Goal: Task Accomplishment & Management: Use online tool/utility

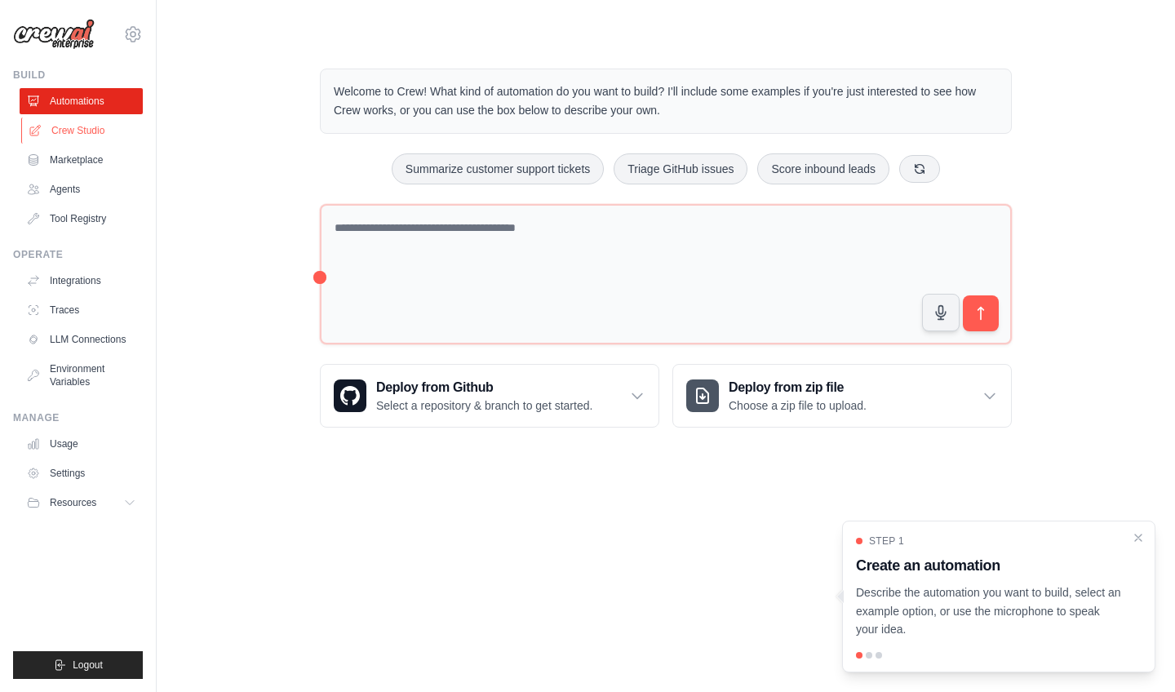
click at [103, 141] on link "Crew Studio" at bounding box center [82, 131] width 123 height 26
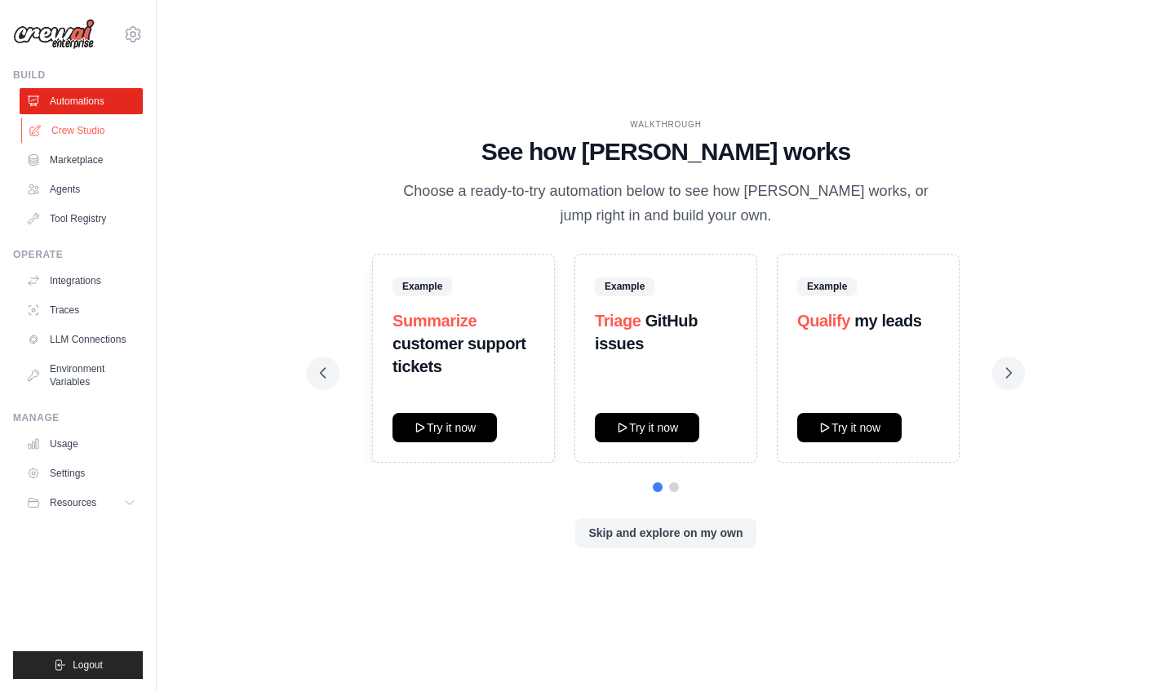
click at [59, 125] on link "Crew Studio" at bounding box center [82, 131] width 123 height 26
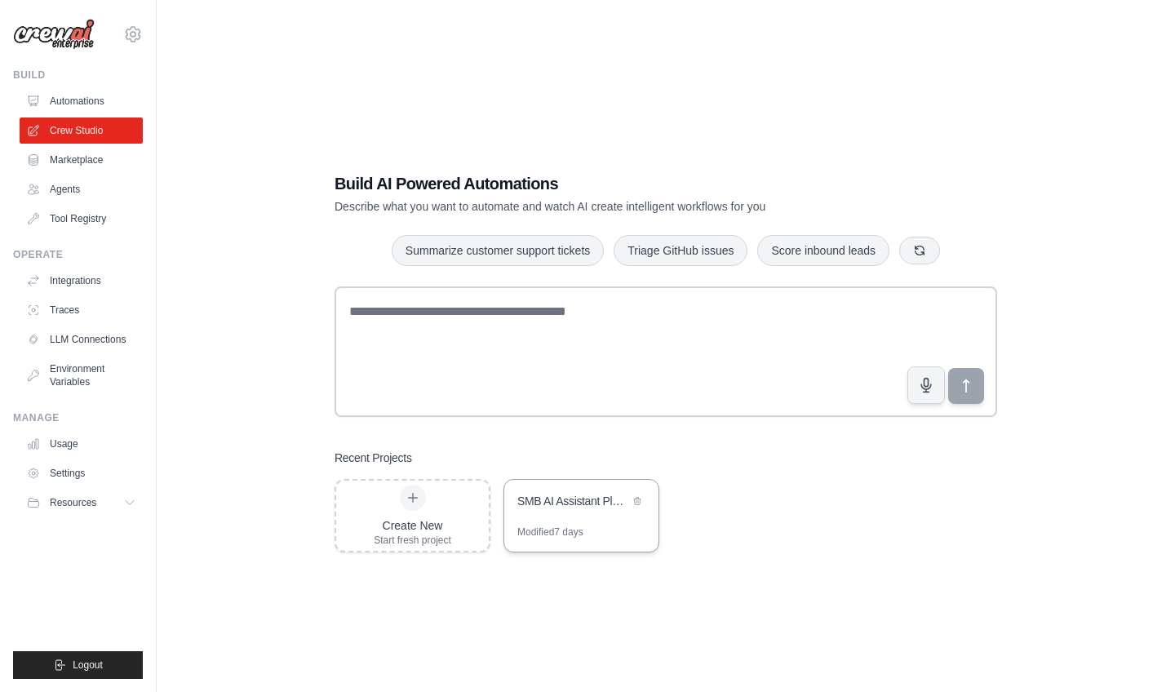
click at [609, 537] on div "Modified 7 days" at bounding box center [581, 539] width 154 height 26
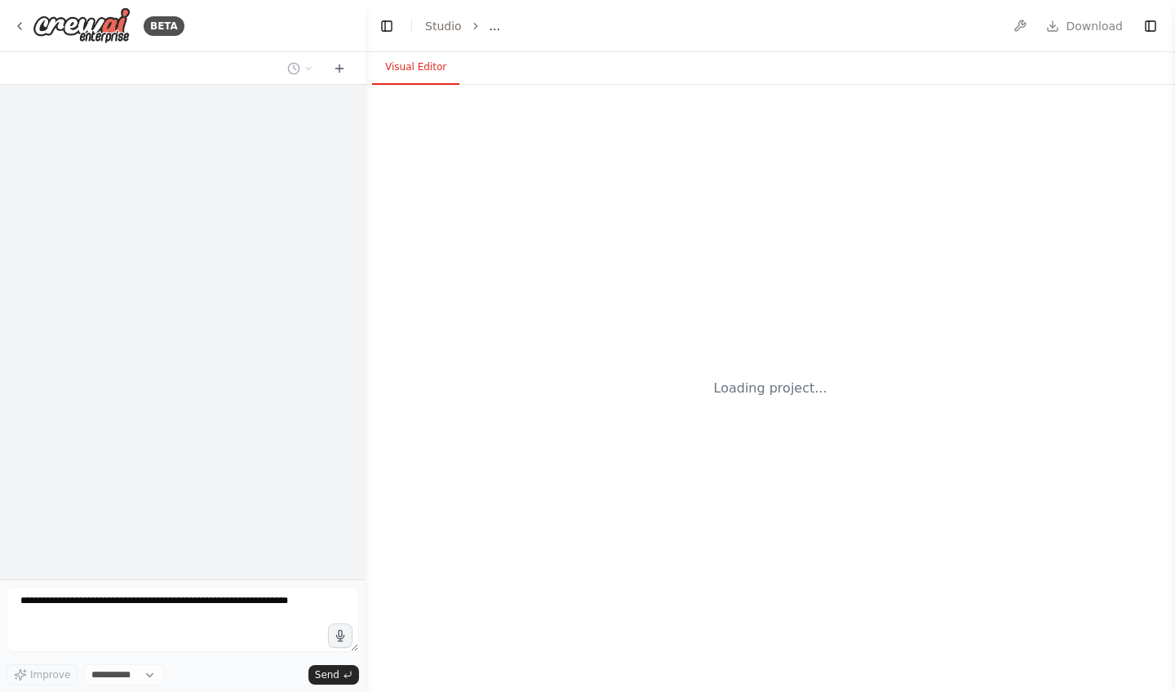
select select "****"
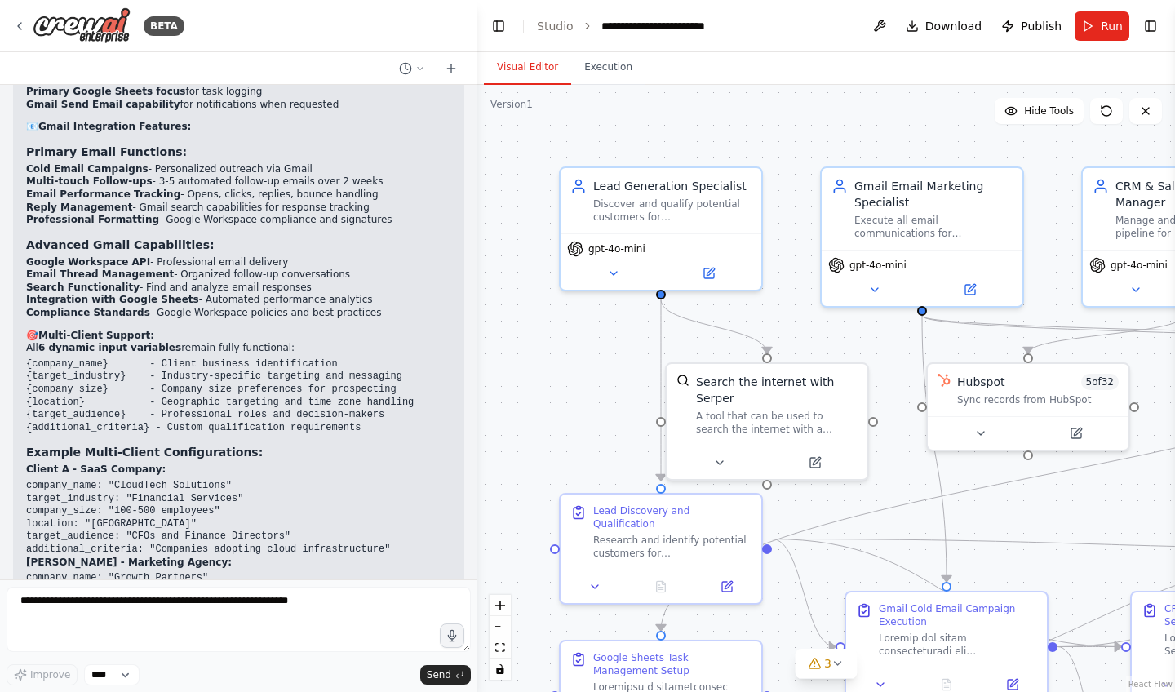
scroll to position [15199, 0]
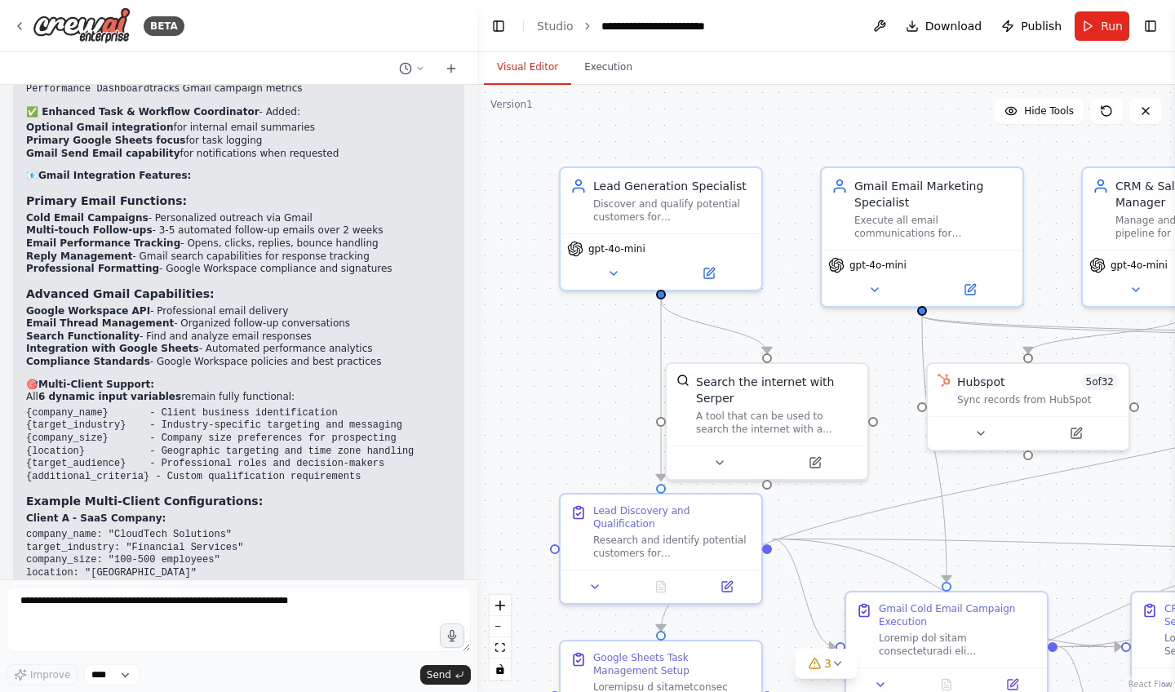
drag, startPoint x: 362, startPoint y: 97, endPoint x: 477, endPoint y: 94, distance: 114.3
click at [477, 94] on div "BETA I want to create an AI assistant platform for small and medium-sized busin…" at bounding box center [587, 346] width 1175 height 692
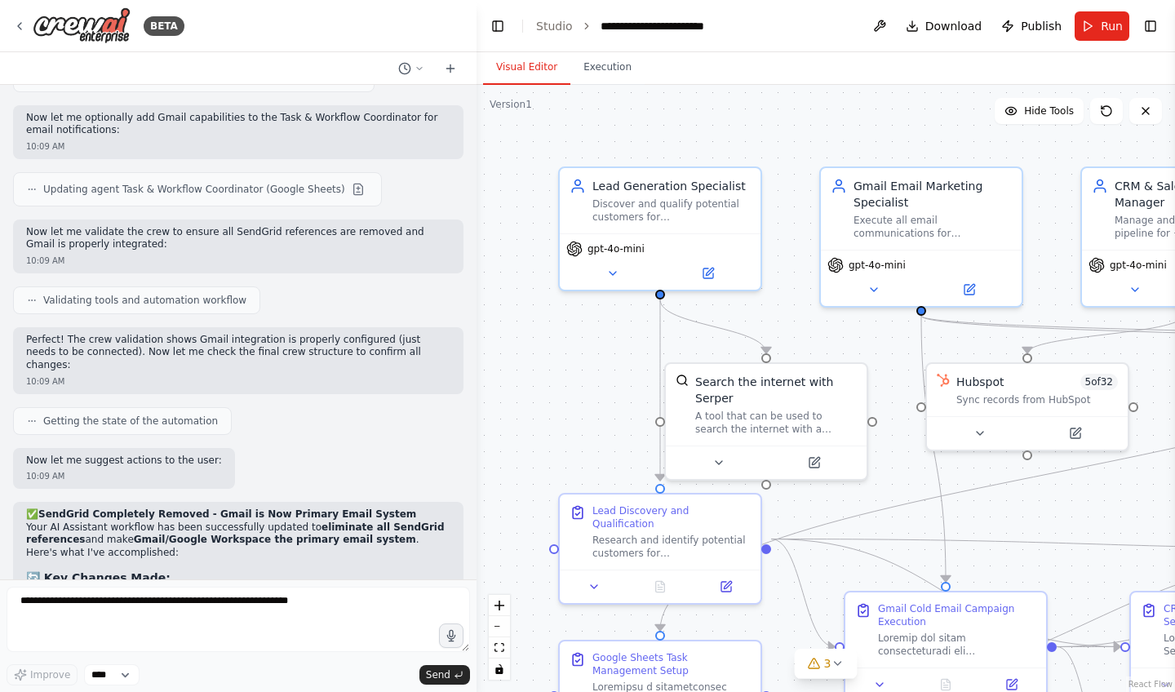
scroll to position [14430, 0]
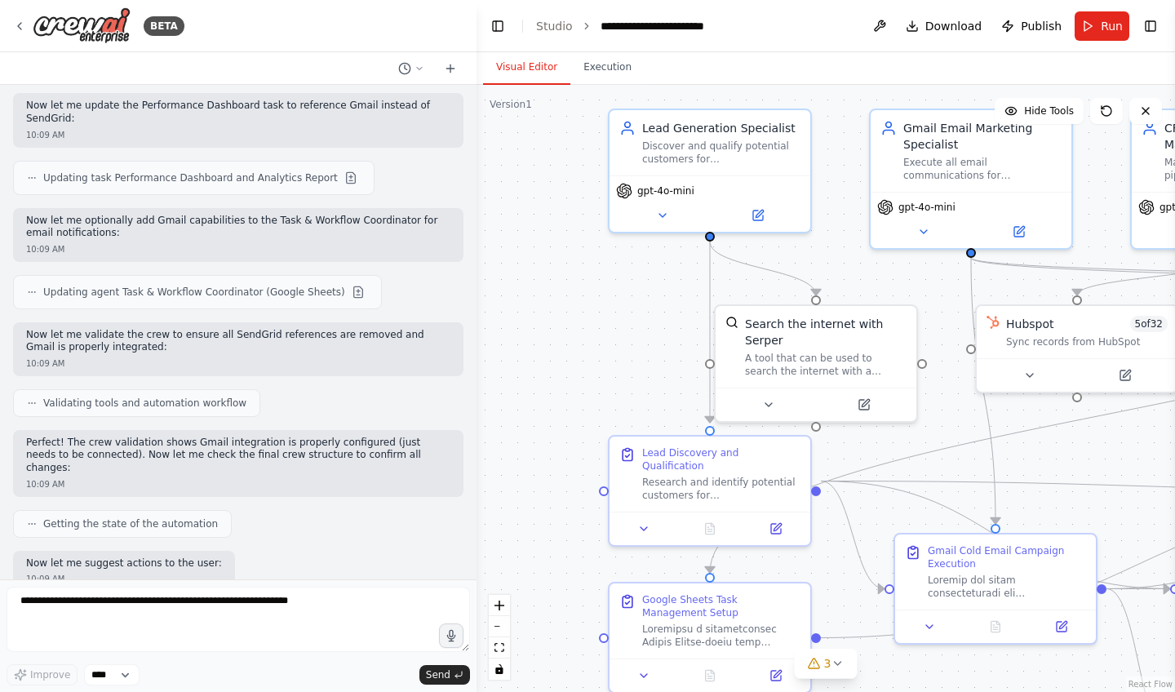
drag, startPoint x: 642, startPoint y: 375, endPoint x: 621, endPoint y: 326, distance: 53.8
click at [691, 318] on div ".deletable-edge-delete-btn { width: 20px; height: 20px; border: 0px solid #ffff…" at bounding box center [826, 388] width 699 height 607
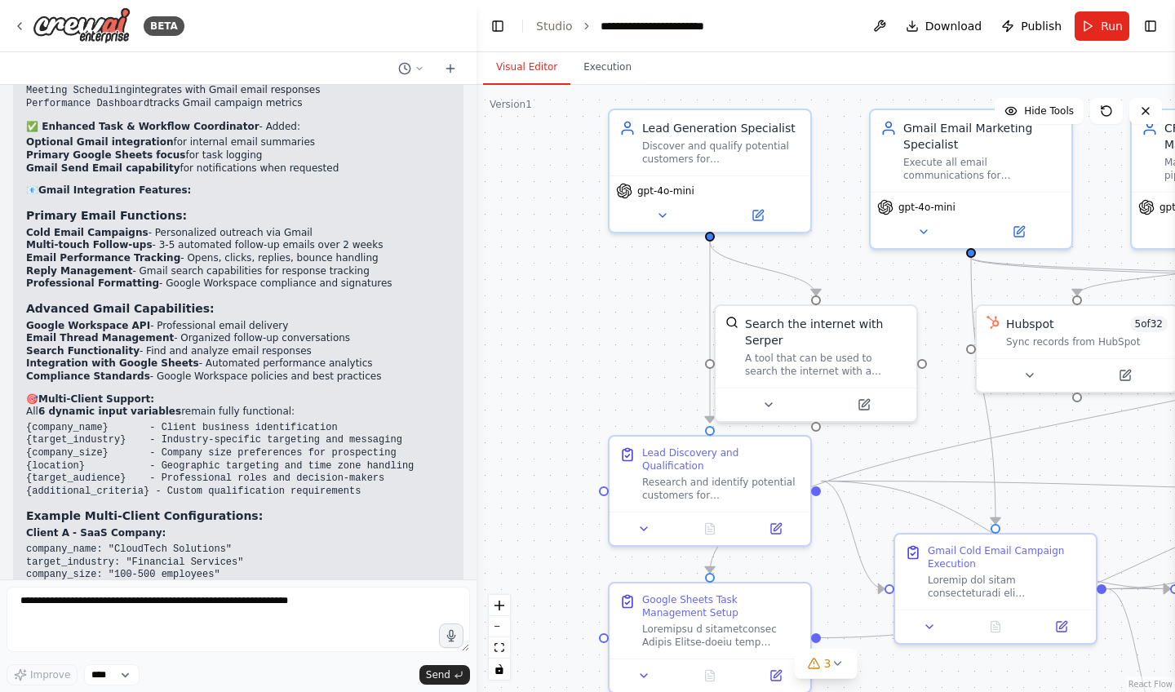
scroll to position [15211, 0]
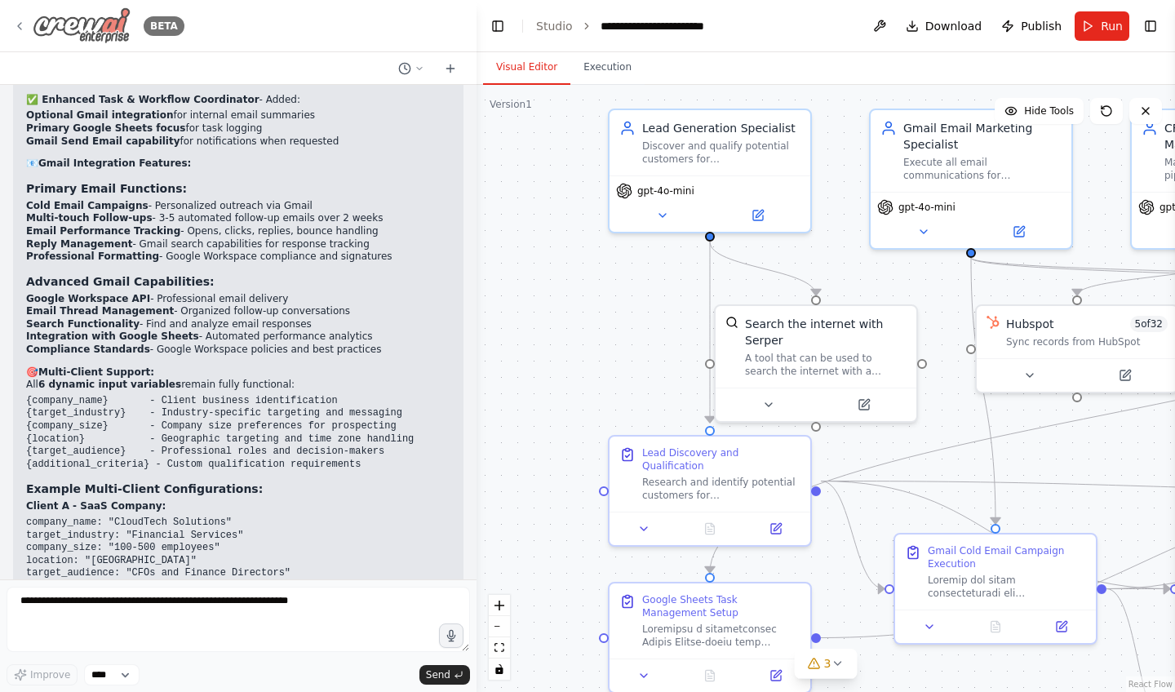
click at [125, 44] on img at bounding box center [82, 25] width 98 height 37
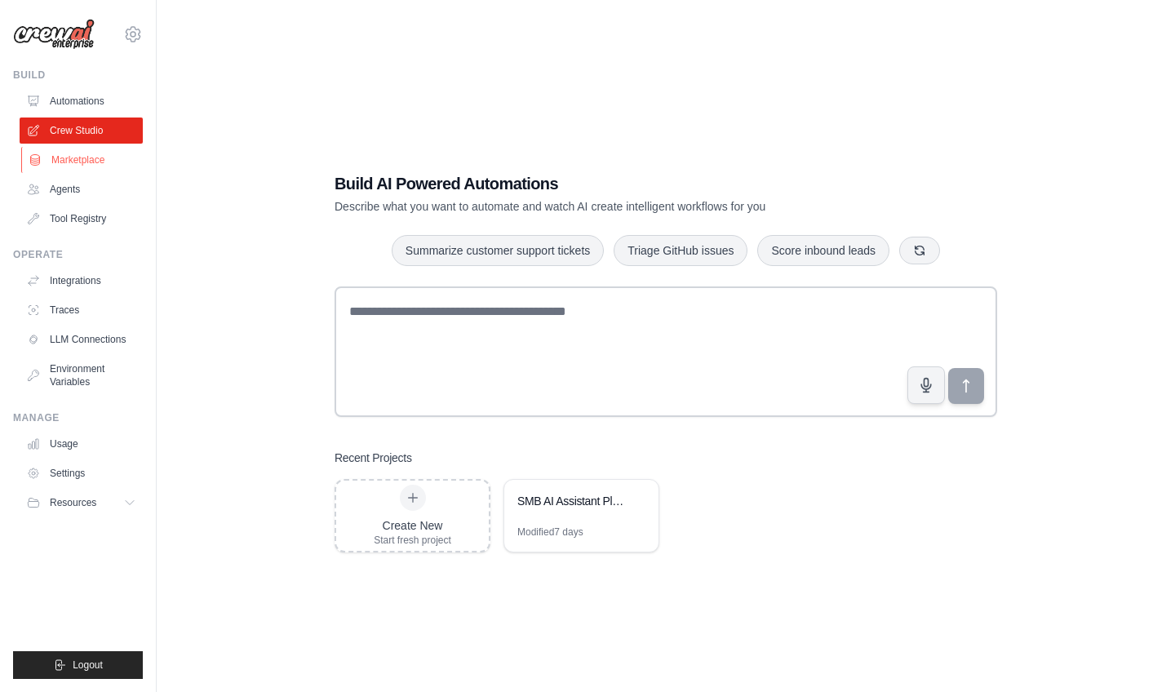
click at [73, 165] on link "Marketplace" at bounding box center [82, 160] width 123 height 26
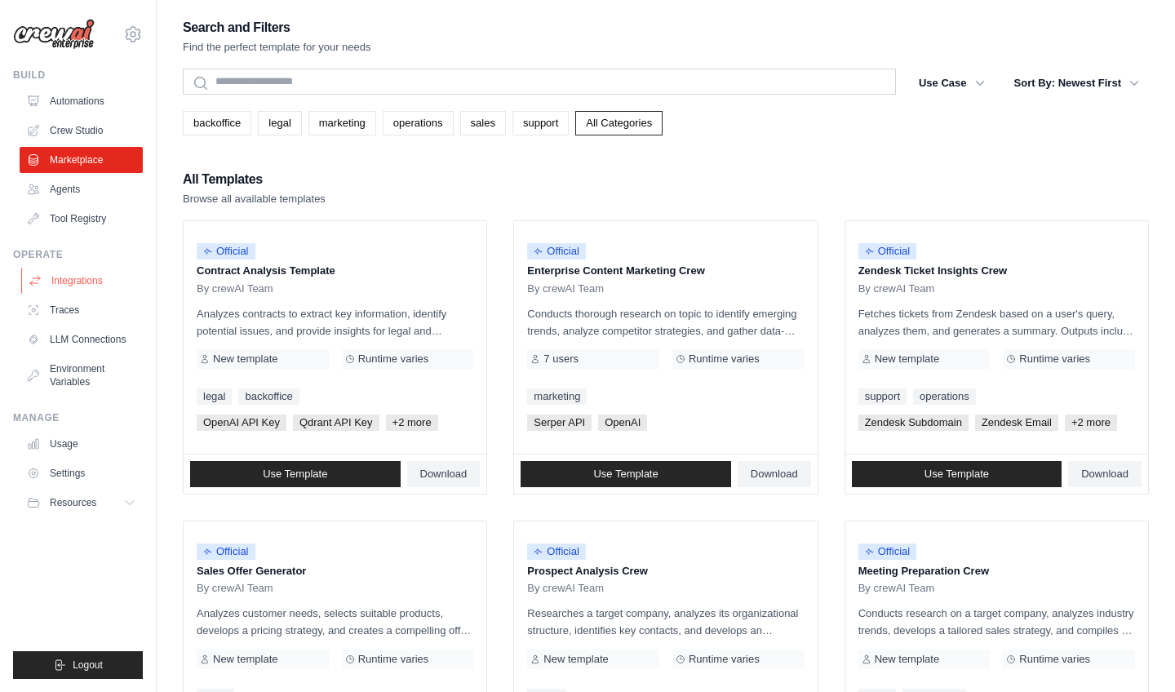
click at [74, 289] on link "Integrations" at bounding box center [82, 281] width 123 height 26
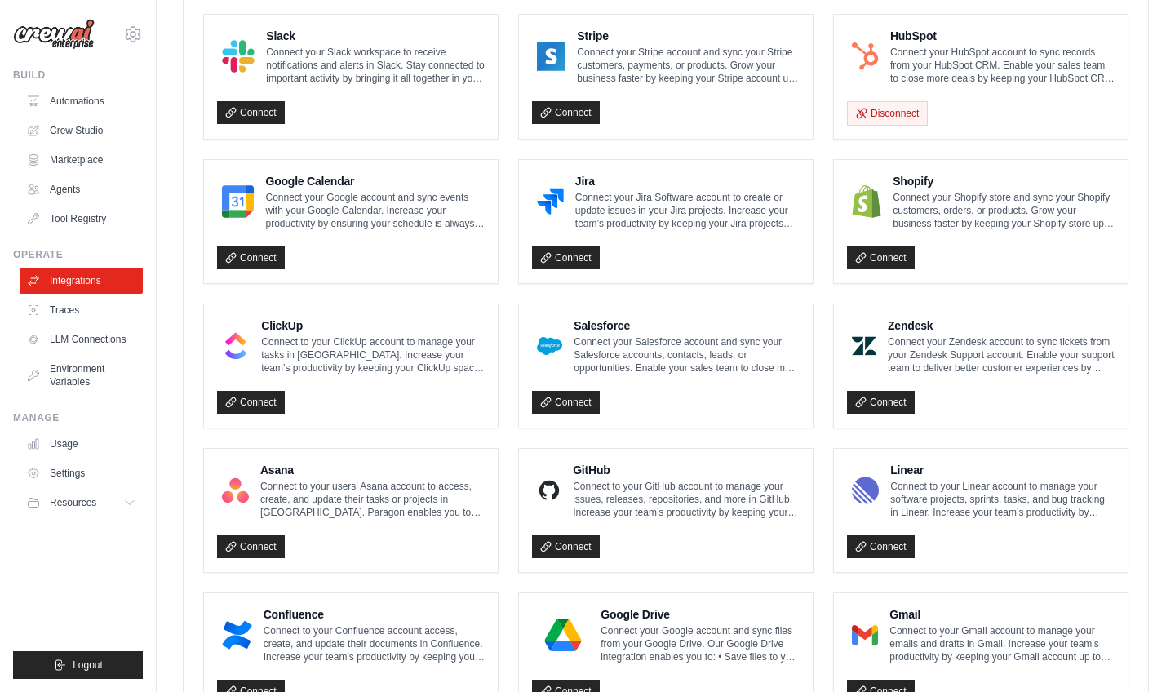
scroll to position [677, 0]
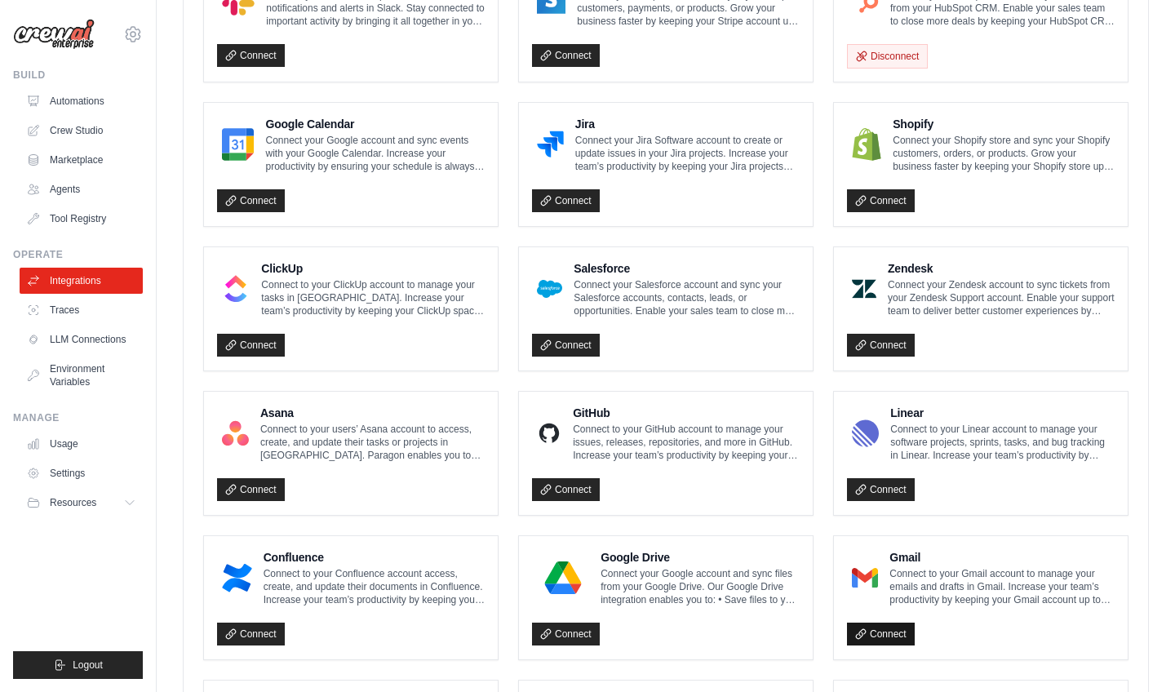
click at [868, 631] on link "Connect" at bounding box center [881, 634] width 68 height 23
